Goal: Find contact information: Find contact information

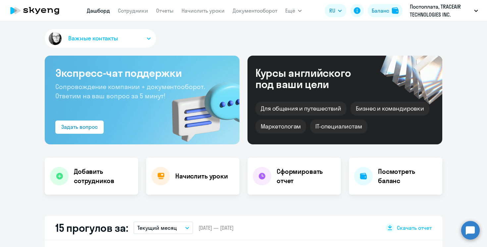
select select "30"
click at [127, 13] on link "Сотрудники" at bounding box center [133, 10] width 30 height 7
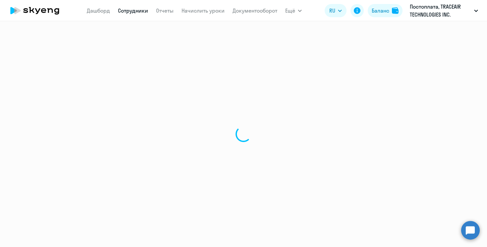
select select "30"
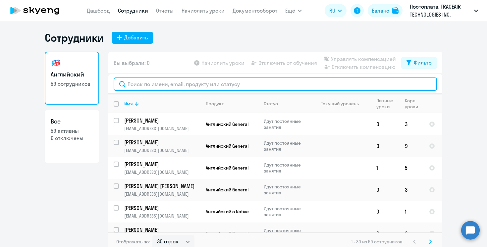
click at [239, 82] on input "text" at bounding box center [275, 84] width 323 height 13
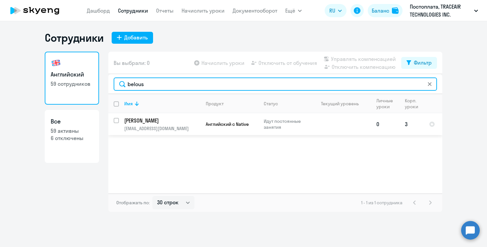
type input "belous"
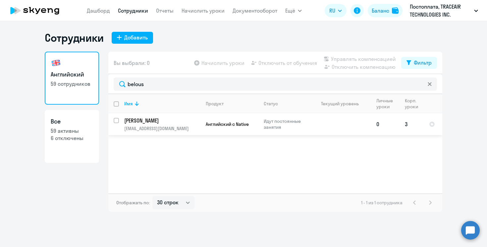
click at [238, 128] on td "Английский с Native" at bounding box center [229, 124] width 58 height 22
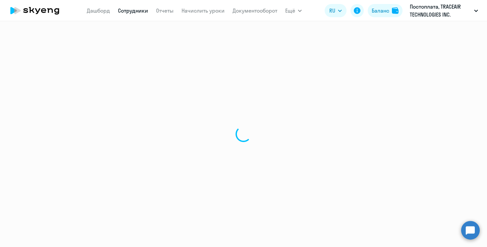
select select "english"
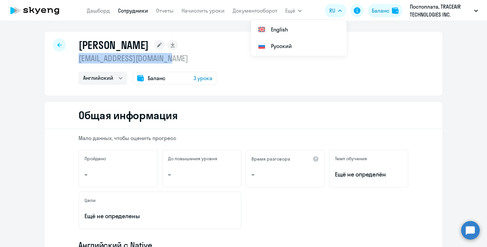
drag, startPoint x: 172, startPoint y: 60, endPoint x: 79, endPoint y: 62, distance: 93.1
click at [79, 62] on p "[EMAIL_ADDRESS][DOMAIN_NAME]" at bounding box center [148, 58] width 139 height 11
copy p "[EMAIL_ADDRESS][DOMAIN_NAME]"
click at [179, 63] on p "[EMAIL_ADDRESS][DOMAIN_NAME]" at bounding box center [148, 58] width 139 height 11
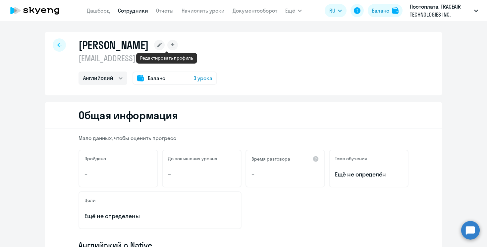
click at [165, 47] on rect at bounding box center [159, 45] width 11 height 11
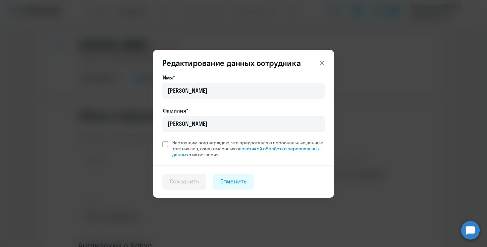
click at [164, 143] on span at bounding box center [165, 144] width 6 height 6
click at [162, 140] on input "Настоящим подтверждаю, что предоставляю персональные данные третьих лиц, ознако…" at bounding box center [162, 140] width 0 height 0
checkbox input "true"
click at [323, 66] on icon at bounding box center [322, 63] width 8 height 8
